Goal: Transaction & Acquisition: Purchase product/service

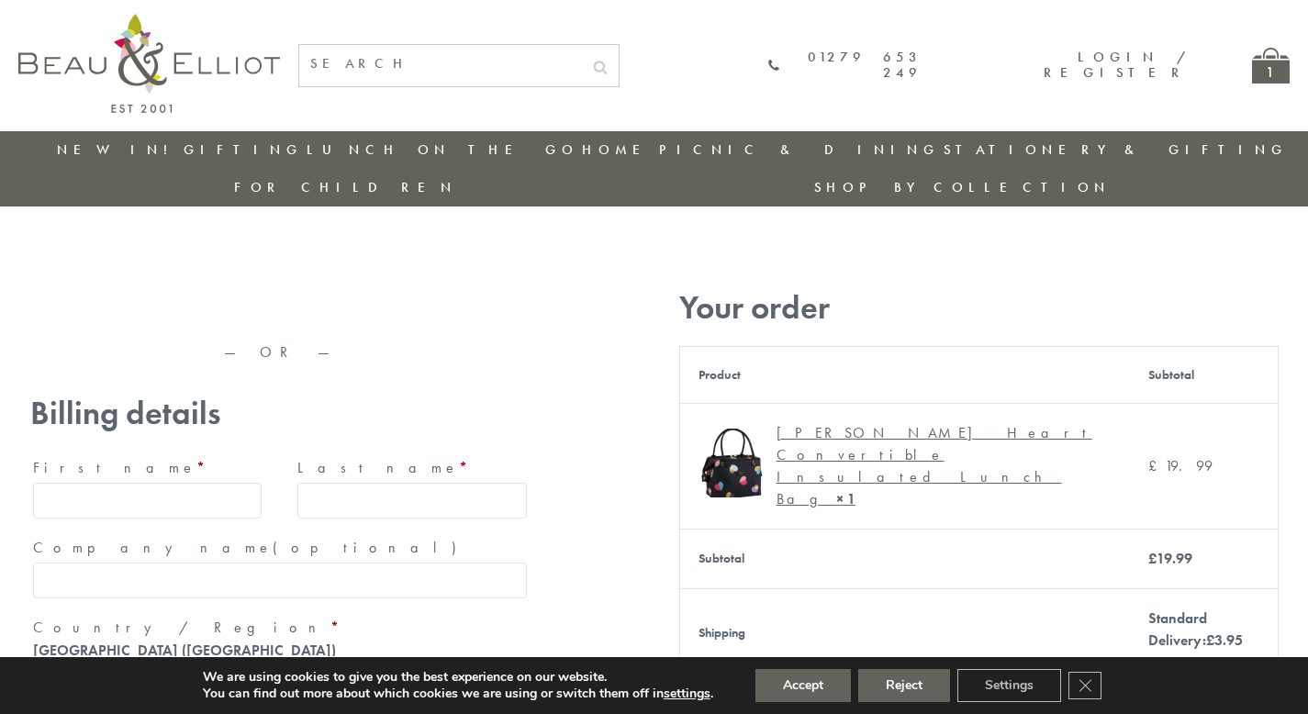
type input "[EMAIL_ADDRESS][DOMAIN_NAME]"
type input "[PERSON_NAME]"
type input "23, [GEOGRAPHIC_DATA], [GEOGRAPHIC_DATA]"
type input "[GEOGRAPHIC_DATA]"
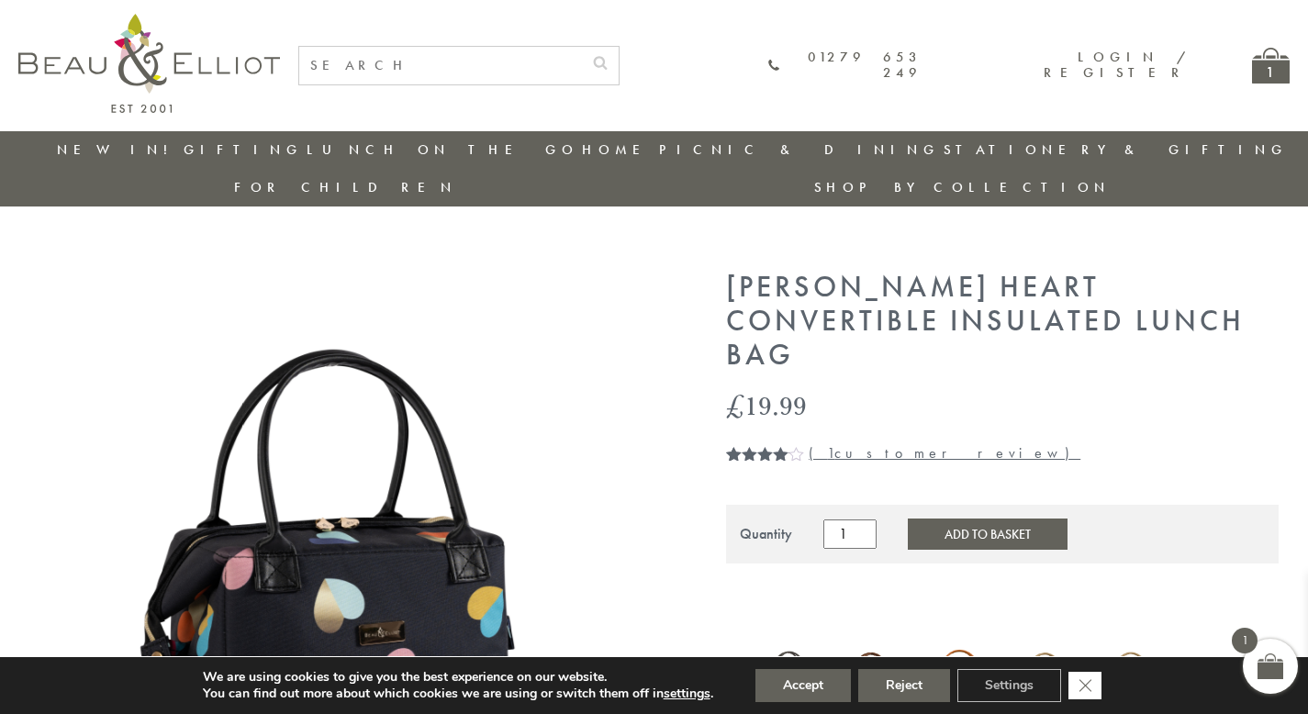
click at [1086, 685] on icon "Close GDPR Cookie Banner" at bounding box center [1084, 685] width 33 height 28
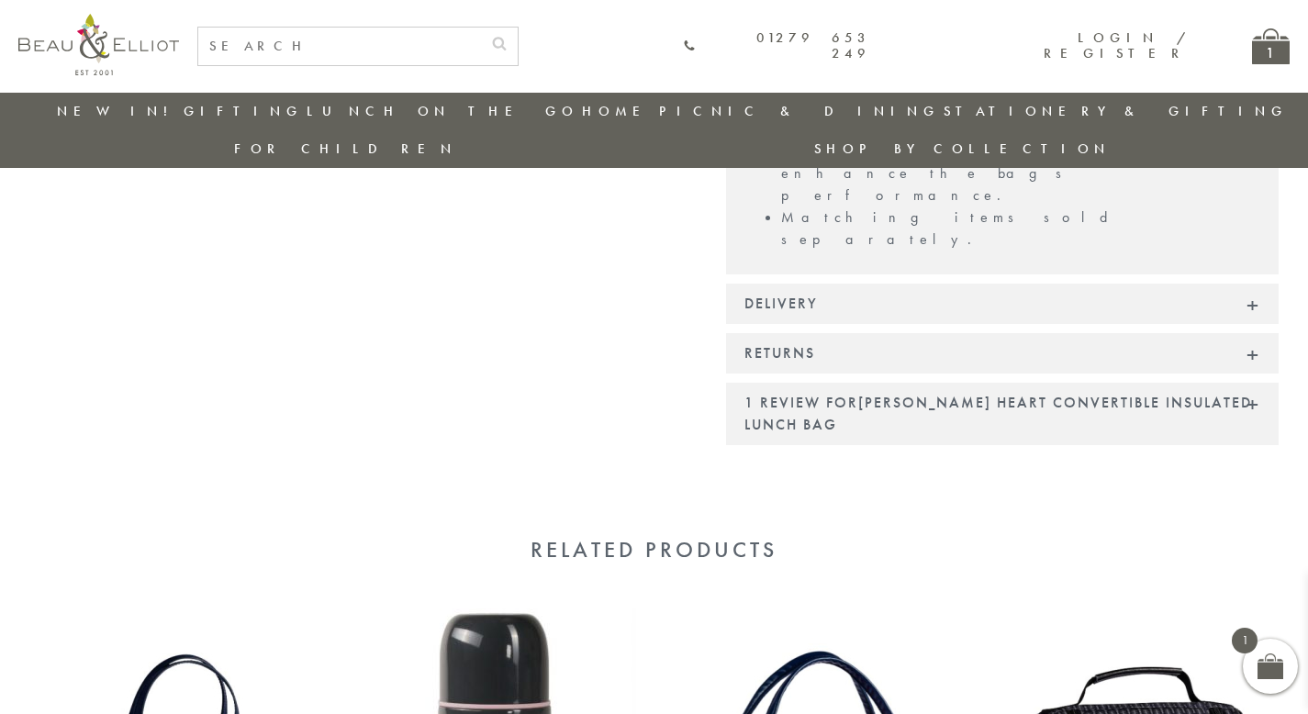
scroll to position [1708, 0]
